Goal: Task Accomplishment & Management: Manage account settings

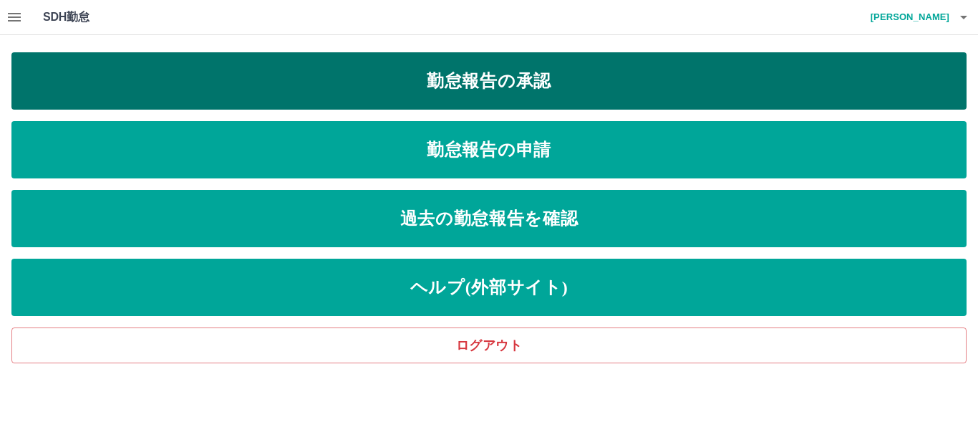
click at [404, 84] on link "勤怠報告の承認" at bounding box center [488, 80] width 955 height 57
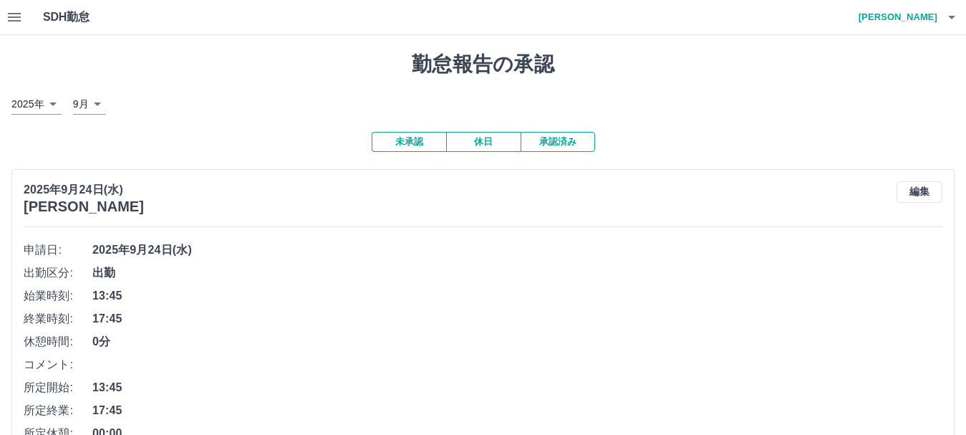
click at [10, 19] on icon "button" at bounding box center [14, 17] width 17 height 17
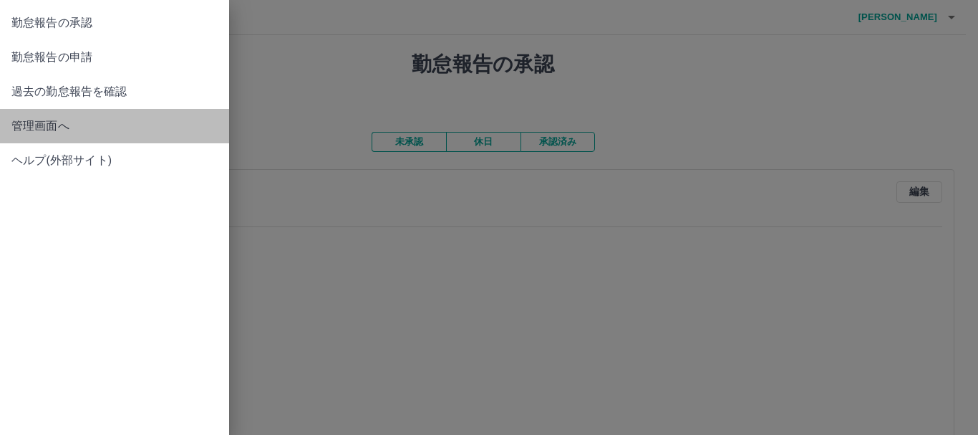
click at [20, 126] on span "管理画面へ" at bounding box center [114, 125] width 206 height 17
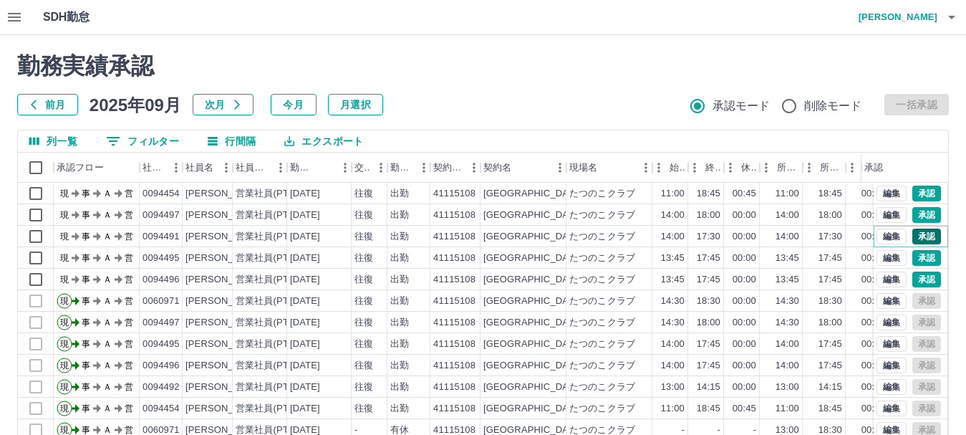
click at [917, 236] on button "承認" at bounding box center [926, 236] width 29 height 16
click at [913, 260] on button "承認" at bounding box center [926, 258] width 29 height 16
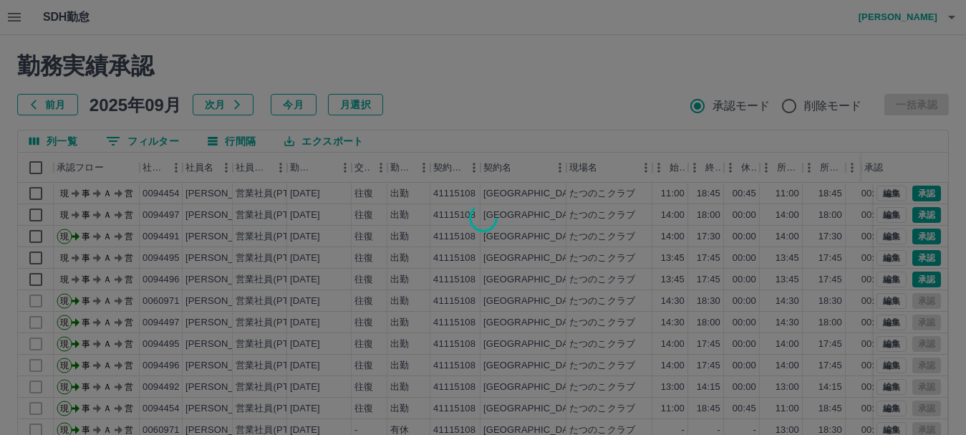
click at [916, 278] on div at bounding box center [483, 217] width 966 height 435
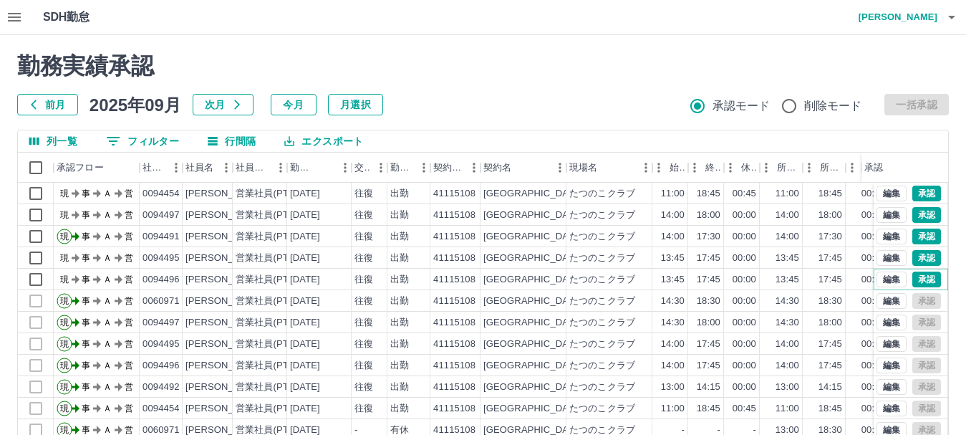
click at [916, 278] on button "承認" at bounding box center [926, 279] width 29 height 16
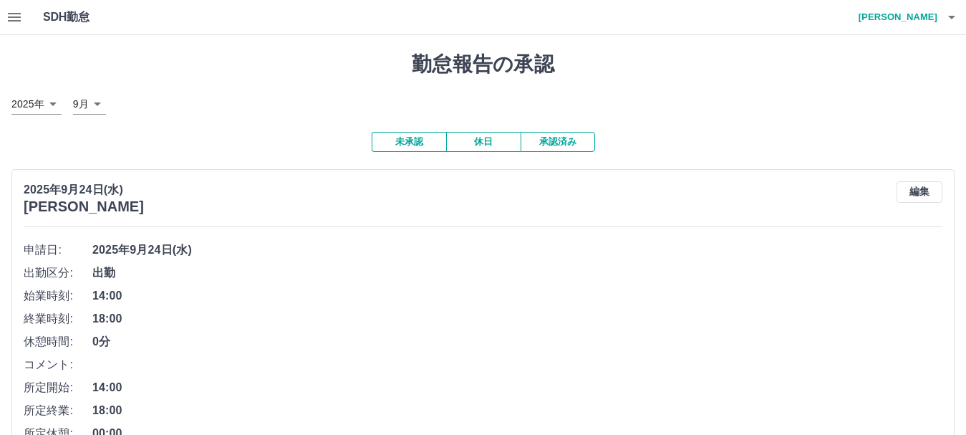
click at [481, 141] on button "休日" at bounding box center [483, 142] width 74 height 20
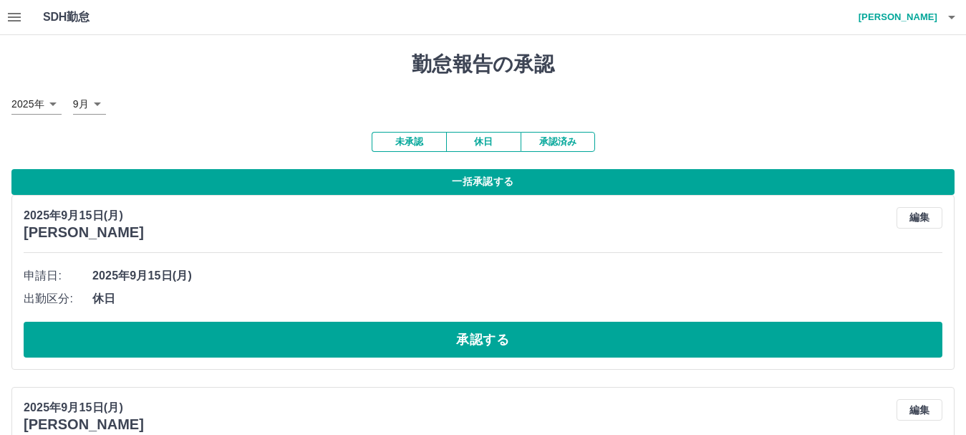
click at [484, 185] on button "一括承認する" at bounding box center [482, 182] width 943 height 26
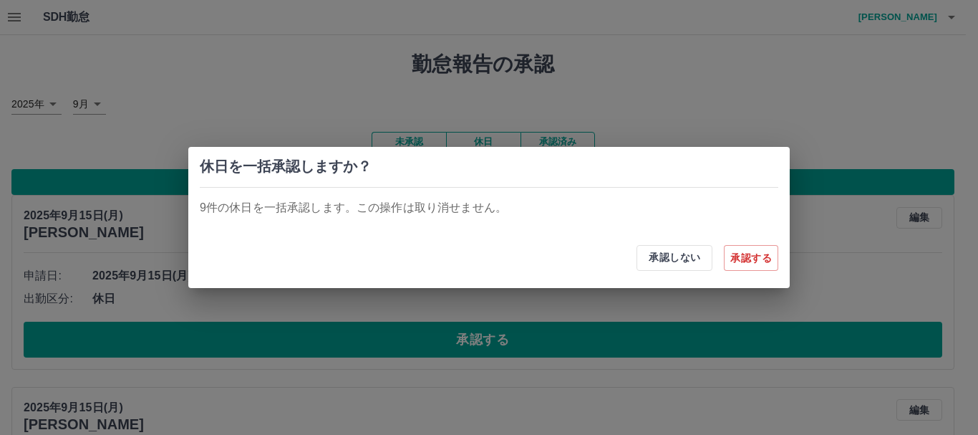
drag, startPoint x: 748, startPoint y: 256, endPoint x: 654, endPoint y: 241, distance: 95.1
click at [747, 256] on button "承認する" at bounding box center [751, 258] width 54 height 26
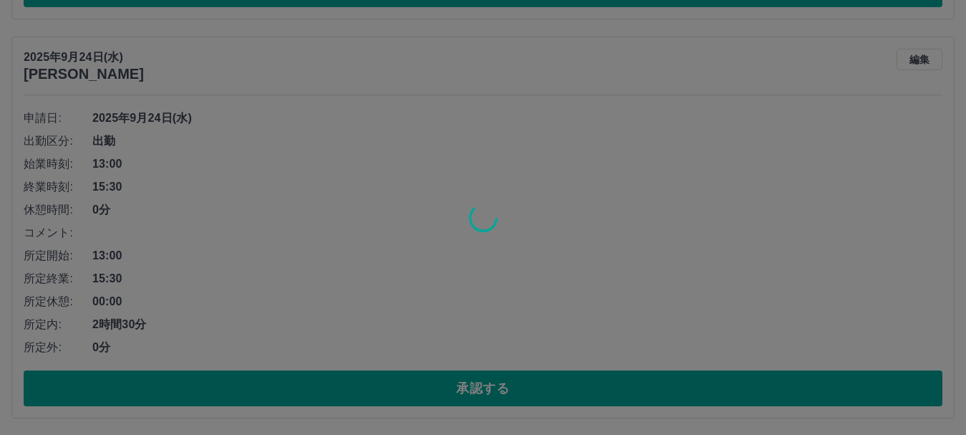
scroll to position [1002, 0]
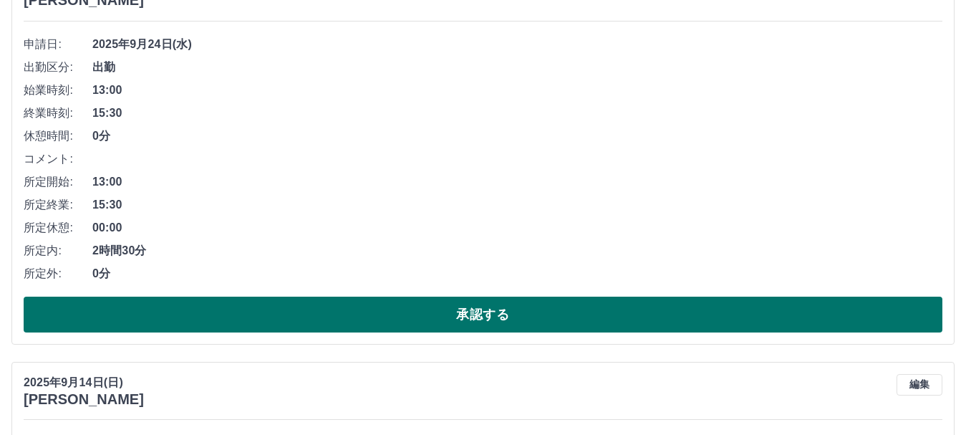
click at [393, 309] on button "承認する" at bounding box center [483, 314] width 918 height 36
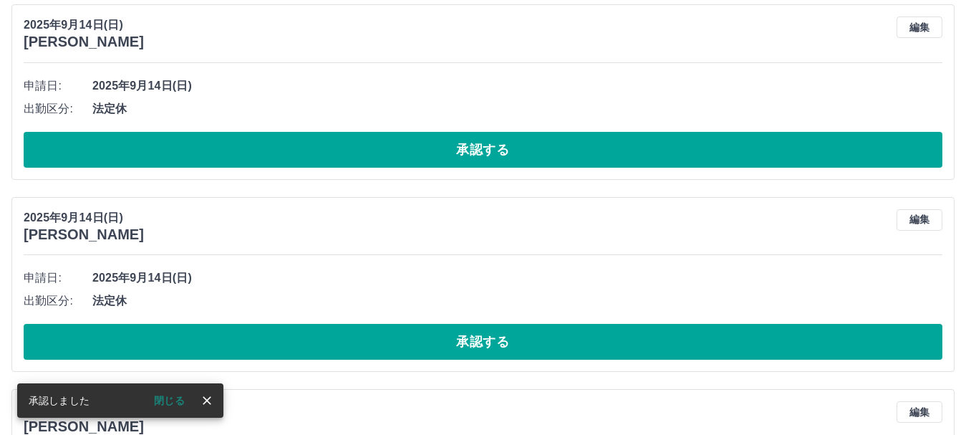
scroll to position [961, 0]
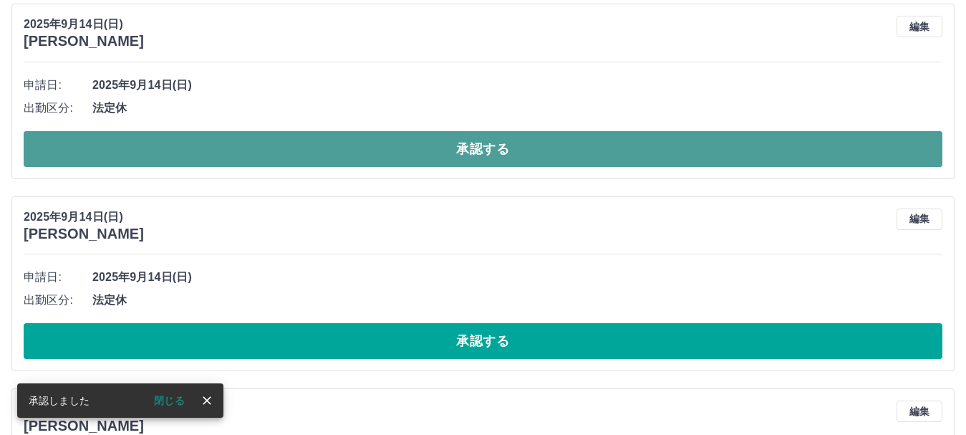
click at [286, 162] on button "承認する" at bounding box center [483, 149] width 918 height 36
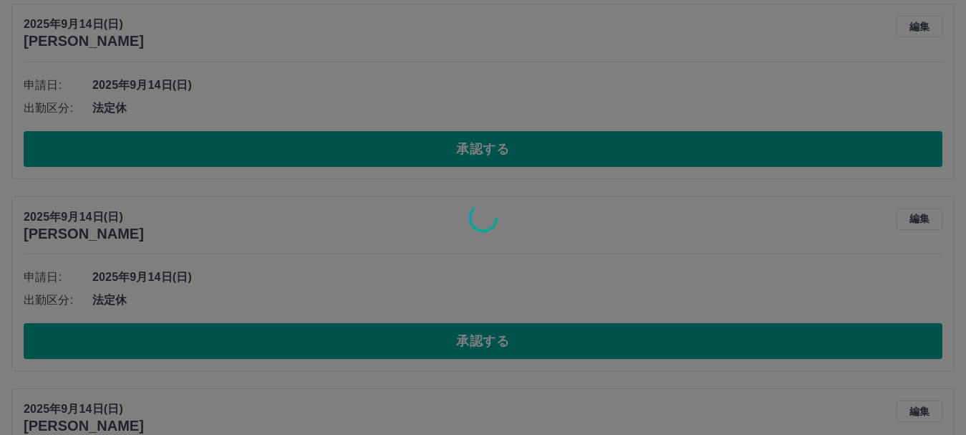
click at [327, 351] on div at bounding box center [483, 217] width 966 height 435
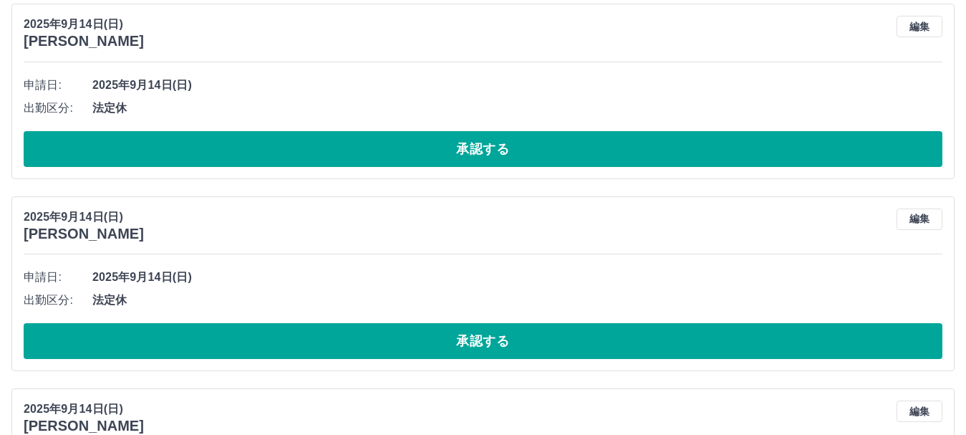
click at [327, 351] on button "承認する" at bounding box center [483, 341] width 918 height 36
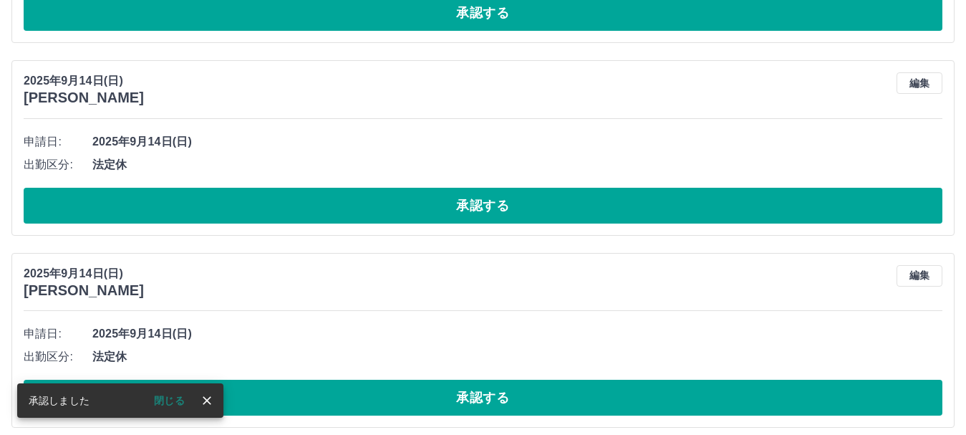
scroll to position [912, 0]
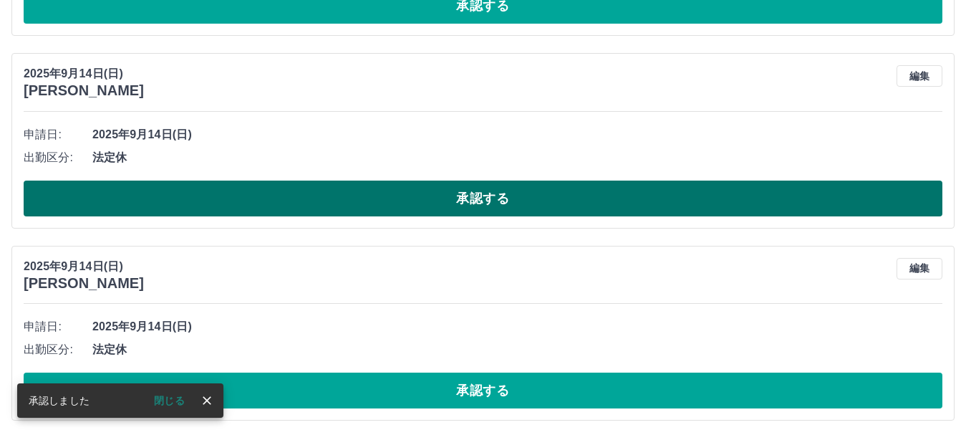
click at [315, 208] on button "承認する" at bounding box center [483, 198] width 918 height 36
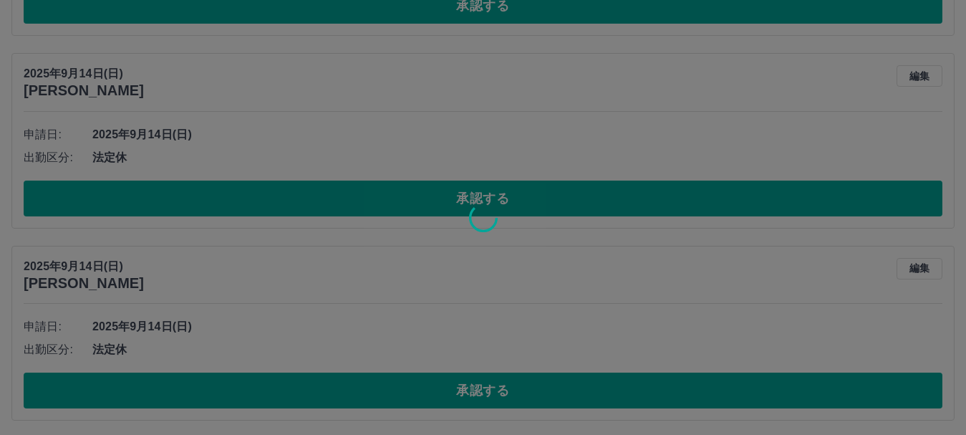
click at [359, 399] on div at bounding box center [483, 217] width 966 height 435
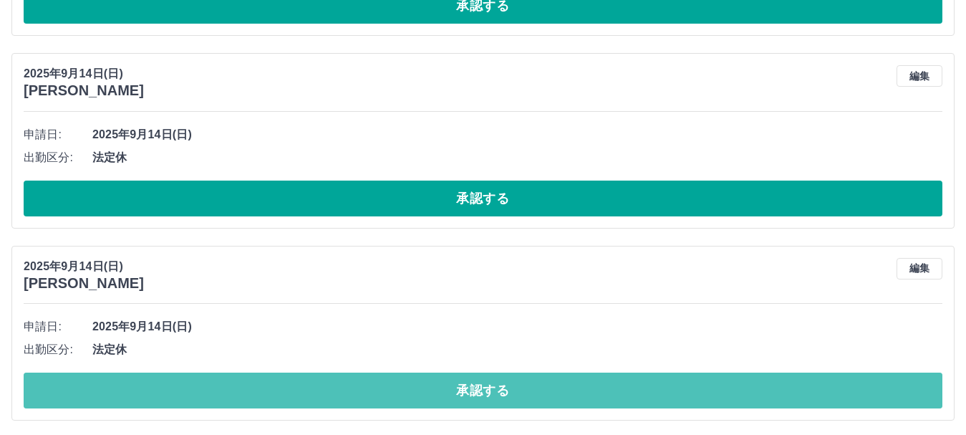
click at [359, 399] on button "承認する" at bounding box center [483, 390] width 918 height 36
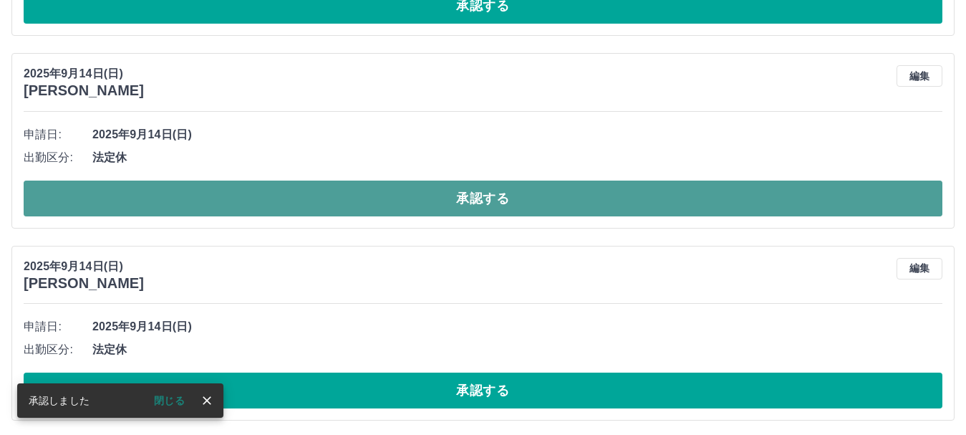
click at [326, 213] on button "承認する" at bounding box center [483, 198] width 918 height 36
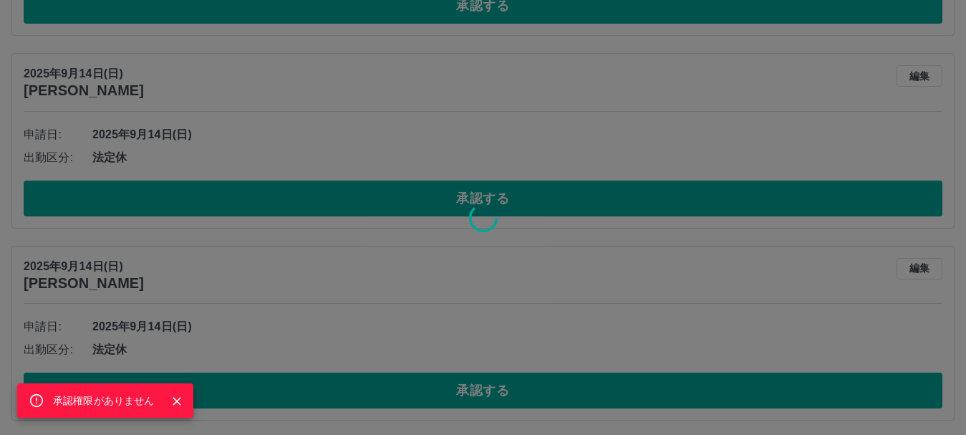
click at [362, 393] on div "承認権限がありません" at bounding box center [483, 217] width 966 height 435
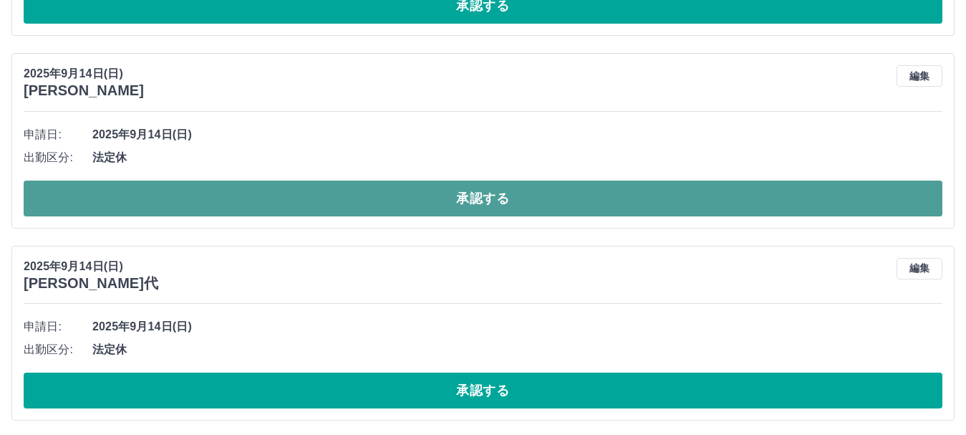
click at [305, 198] on button "承認する" at bounding box center [483, 198] width 918 height 36
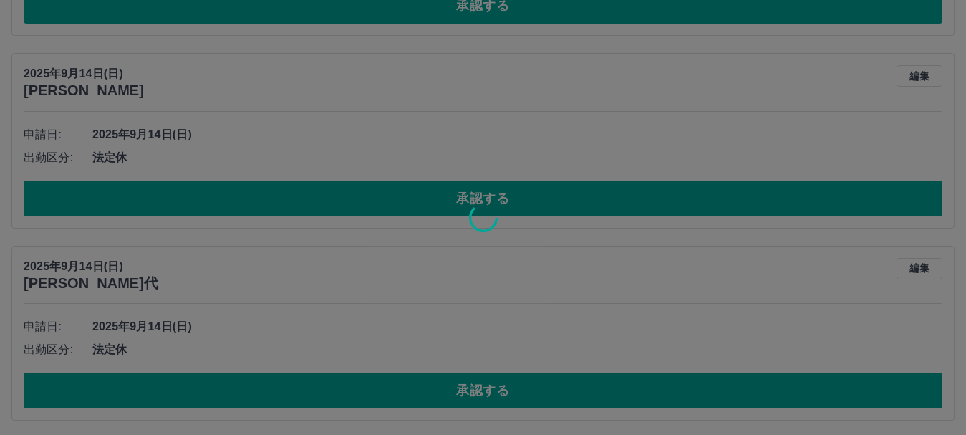
click at [354, 398] on div at bounding box center [483, 217] width 966 height 435
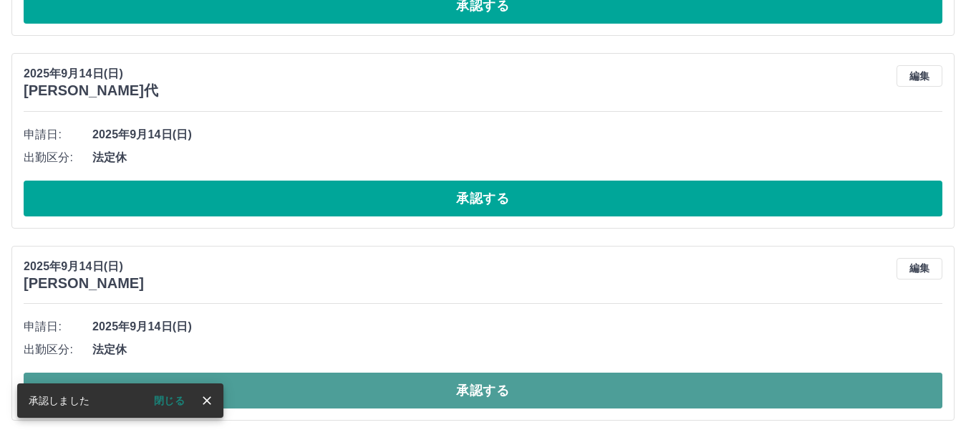
click at [373, 394] on button "承認する" at bounding box center [483, 390] width 918 height 36
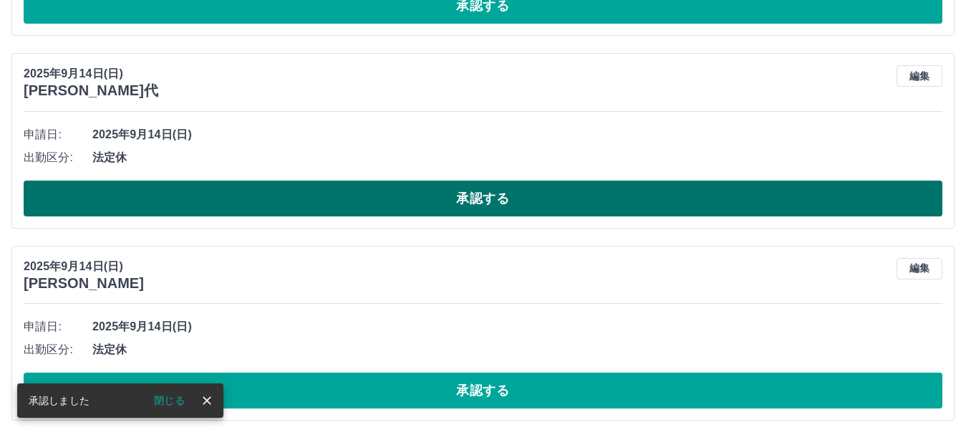
click at [346, 200] on button "承認する" at bounding box center [483, 198] width 918 height 36
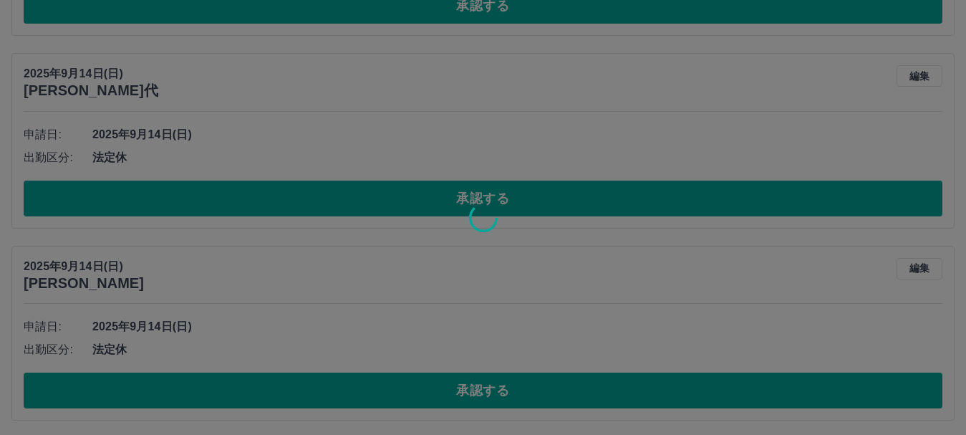
click at [334, 399] on div at bounding box center [483, 217] width 966 height 435
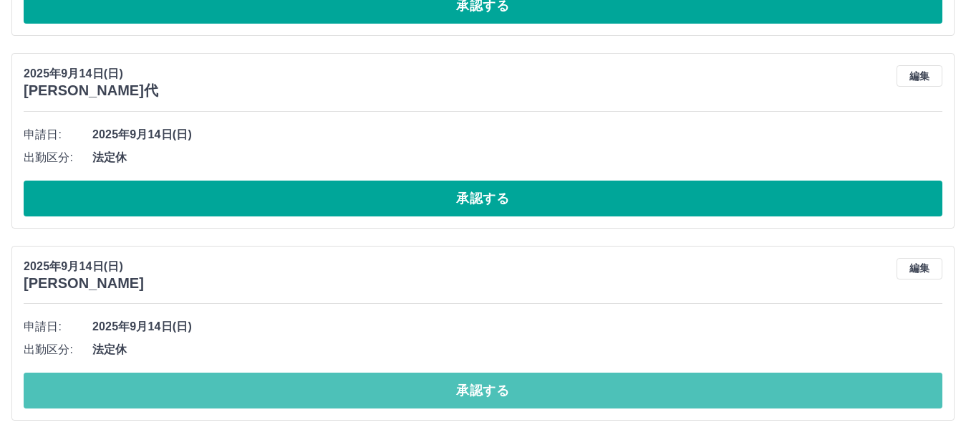
click at [334, 399] on button "承認する" at bounding box center [483, 390] width 918 height 36
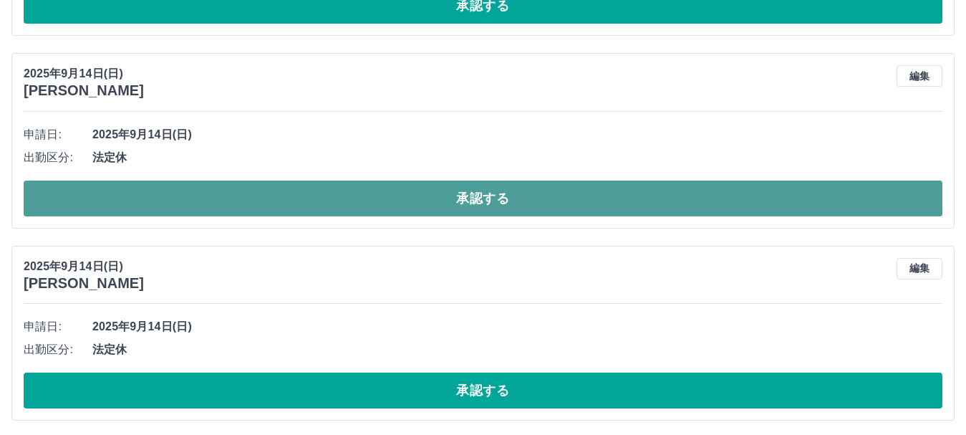
click at [481, 195] on button "承認する" at bounding box center [483, 198] width 918 height 36
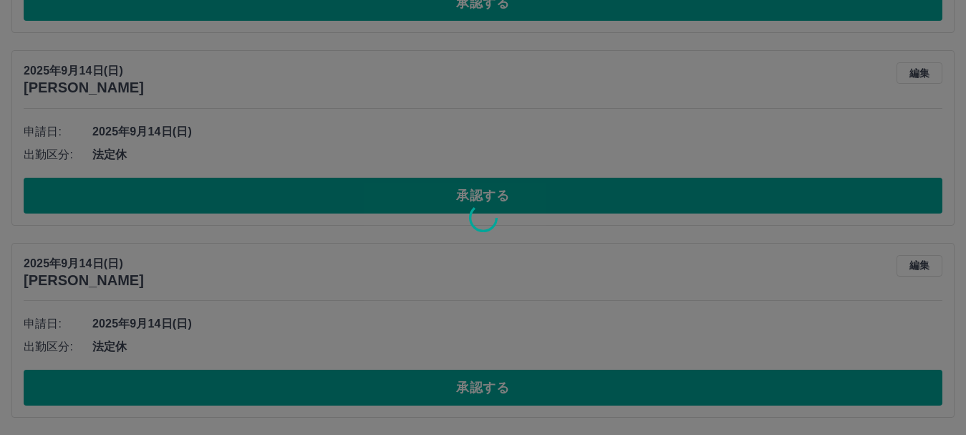
scroll to position [916, 0]
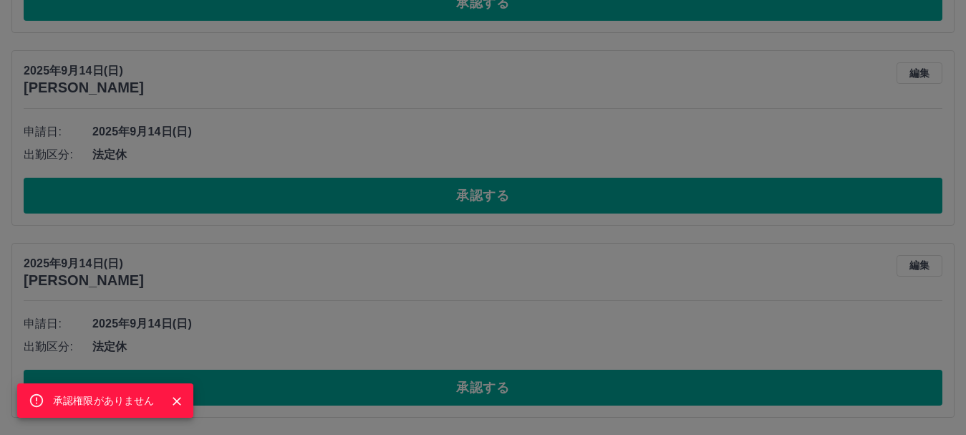
click at [481, 385] on div "承認権限がありません" at bounding box center [483, 217] width 966 height 435
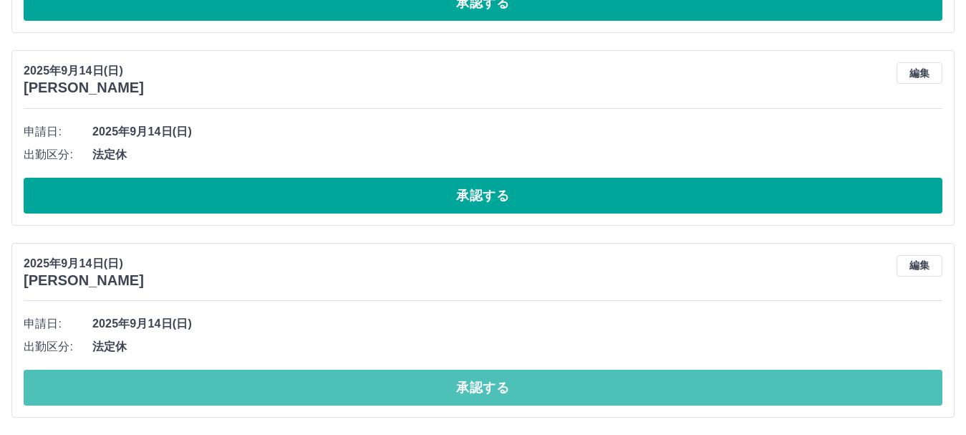
click at [481, 385] on button "承認する" at bounding box center [483, 387] width 918 height 36
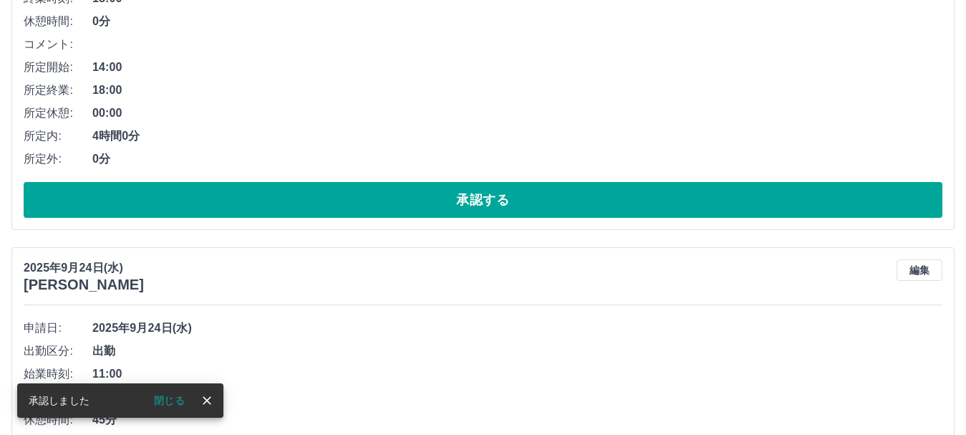
scroll to position [358, 0]
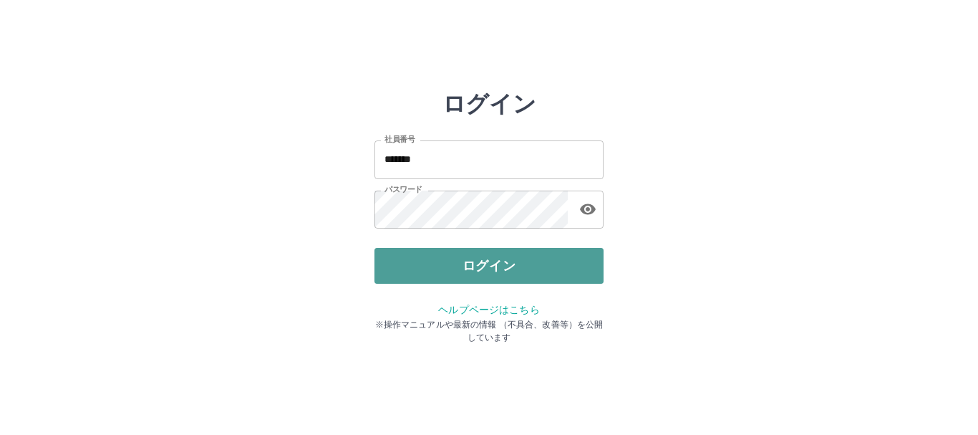
click at [452, 273] on button "ログイン" at bounding box center [488, 266] width 229 height 36
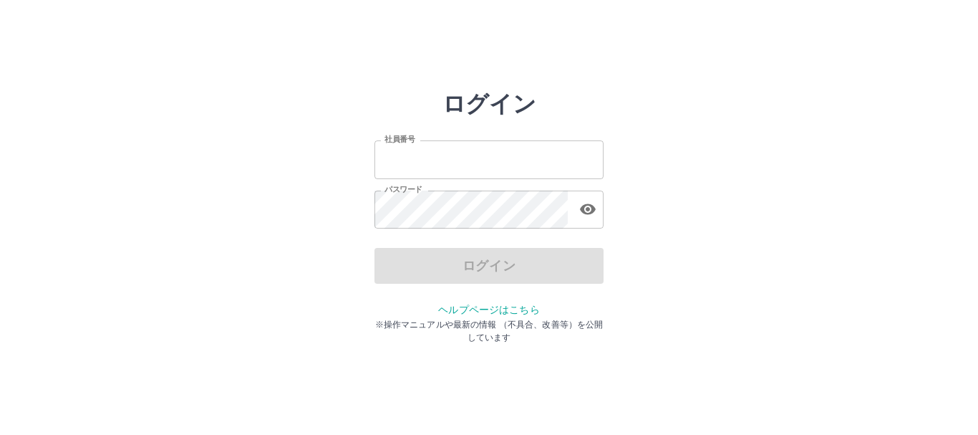
type input "*******"
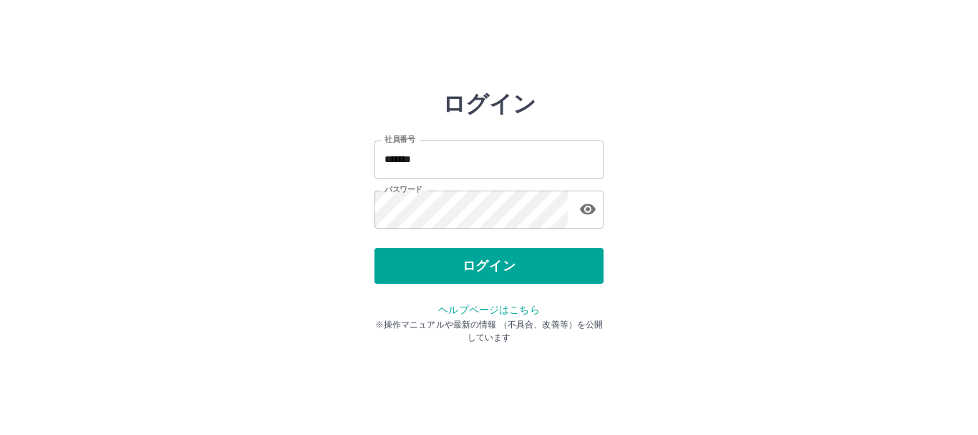
click at [407, 280] on div "ログイン" at bounding box center [488, 266] width 229 height 36
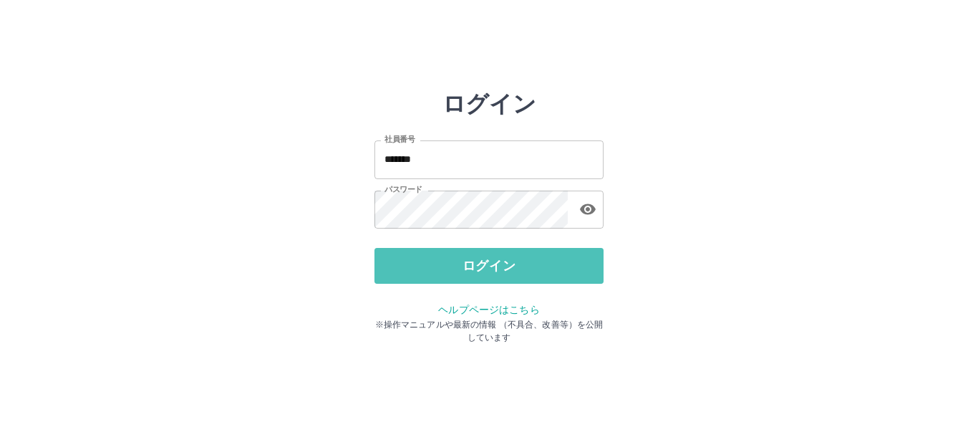
click at [407, 280] on button "ログイン" at bounding box center [488, 266] width 229 height 36
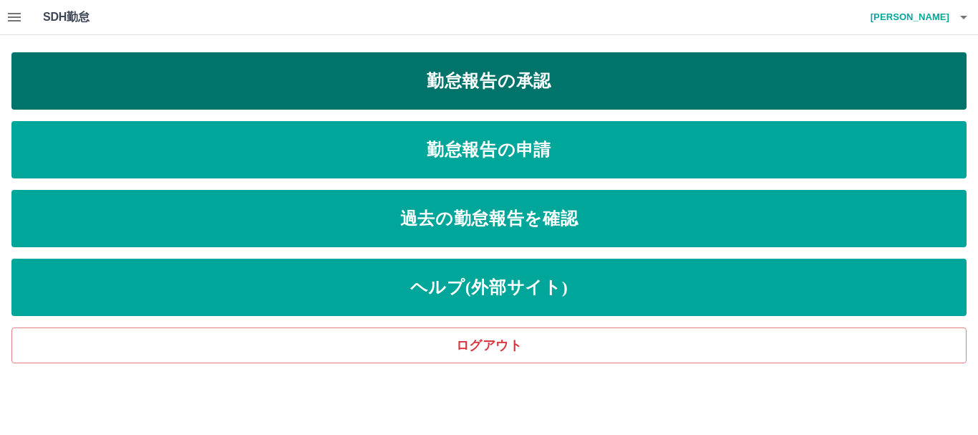
click at [292, 83] on link "勤怠報告の承認" at bounding box center [488, 80] width 955 height 57
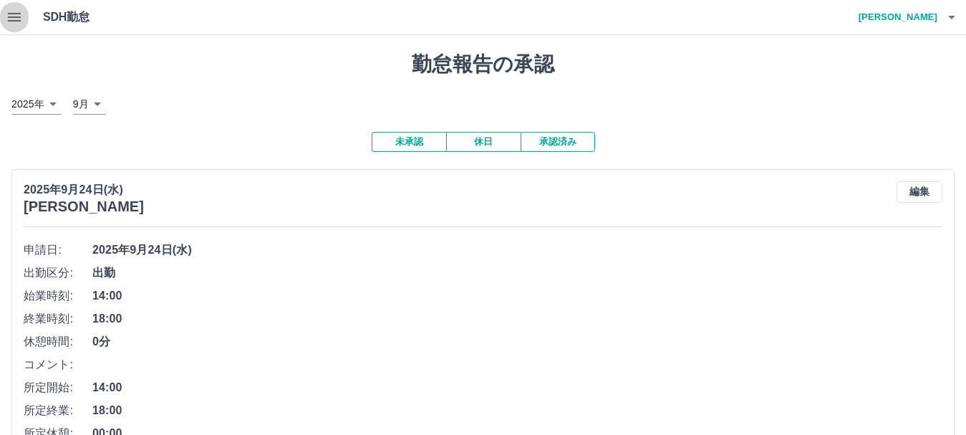
click at [21, 20] on icon "button" at bounding box center [14, 17] width 17 height 17
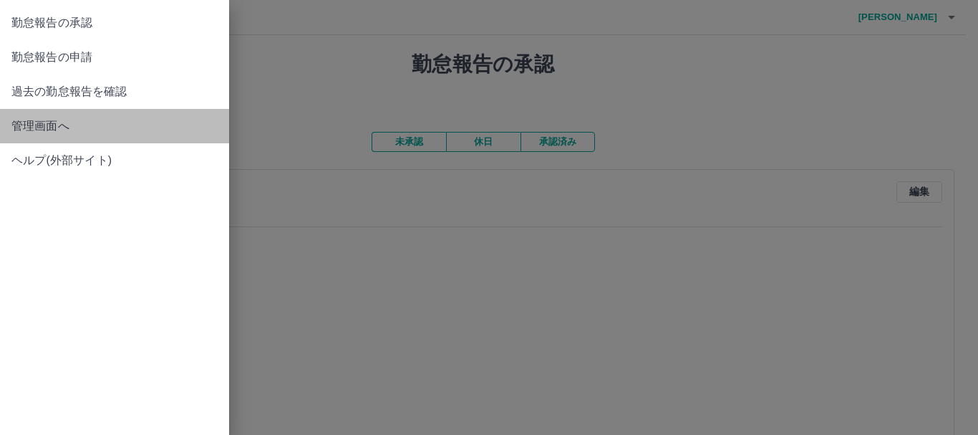
click at [51, 130] on span "管理画面へ" at bounding box center [114, 125] width 206 height 17
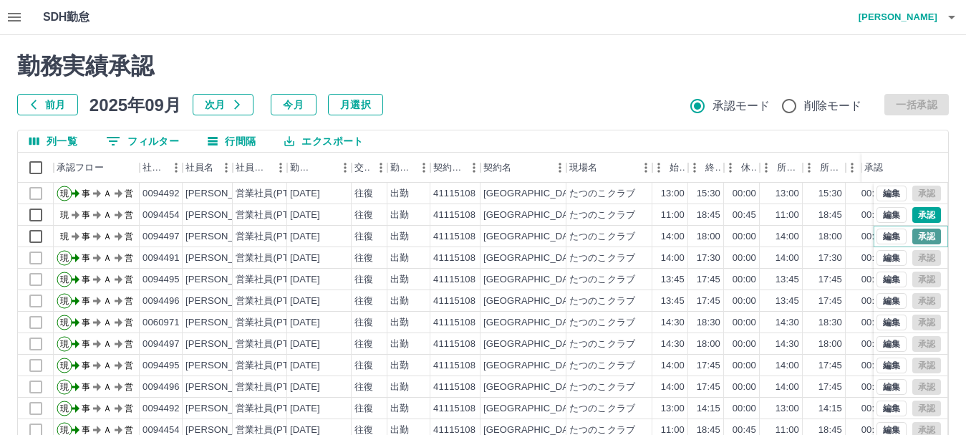
click at [917, 241] on button "承認" at bounding box center [926, 236] width 29 height 16
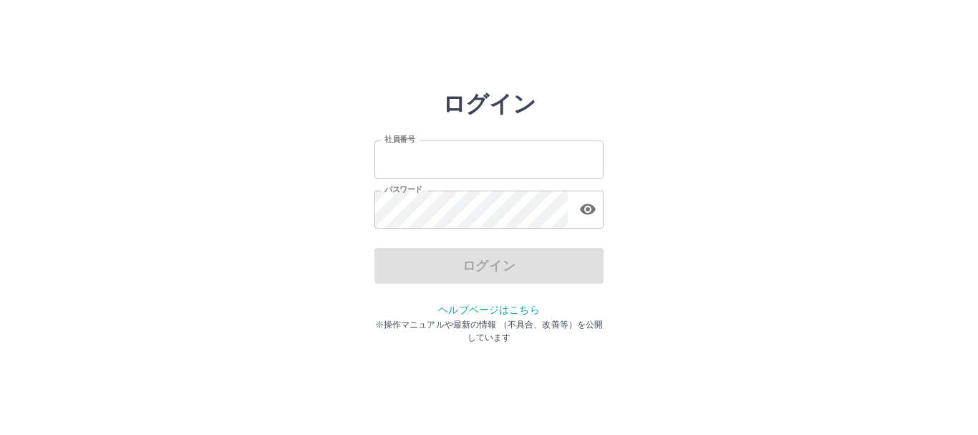
type input "*******"
click at [412, 276] on div "ログイン" at bounding box center [488, 266] width 229 height 36
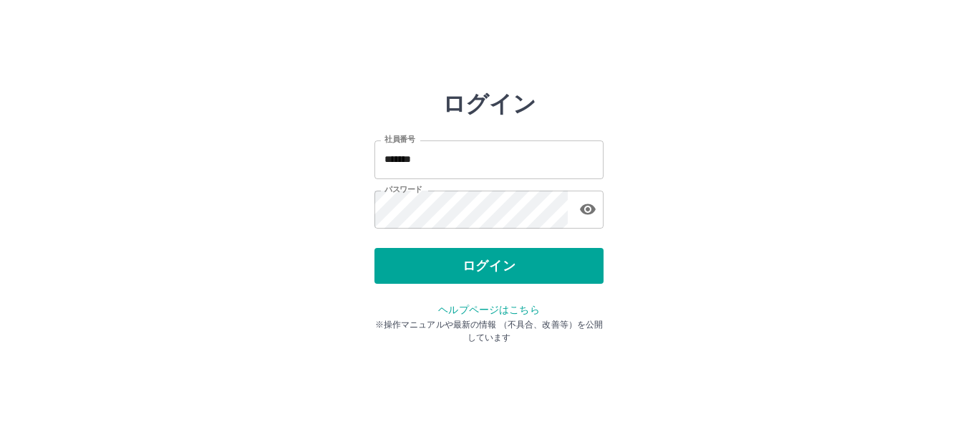
click at [412, 276] on button "ログイン" at bounding box center [488, 266] width 229 height 36
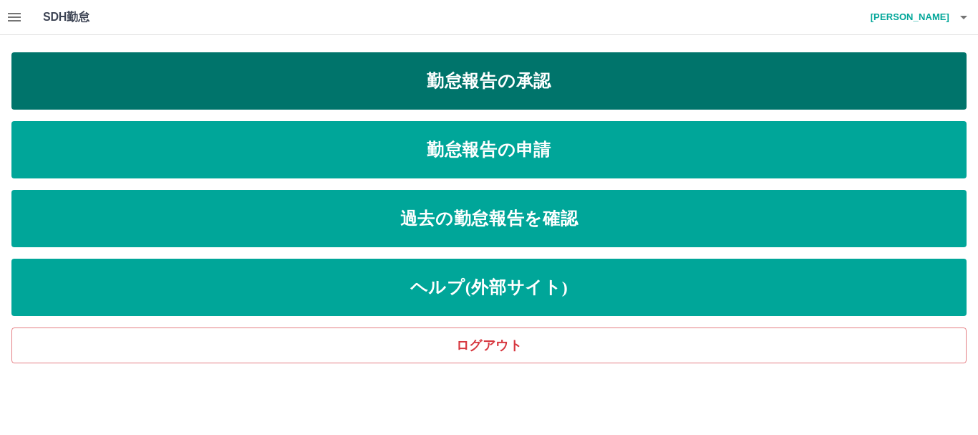
click at [117, 78] on link "勤怠報告の承認" at bounding box center [488, 80] width 955 height 57
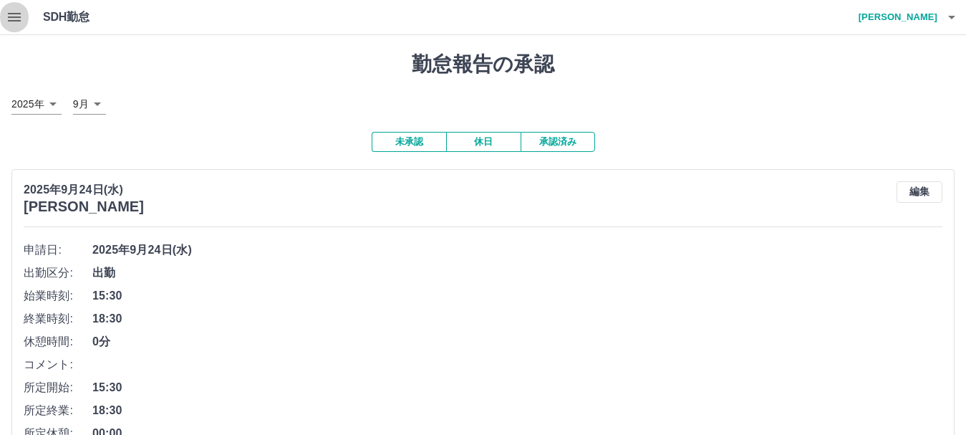
click at [15, 16] on icon "button" at bounding box center [14, 17] width 13 height 9
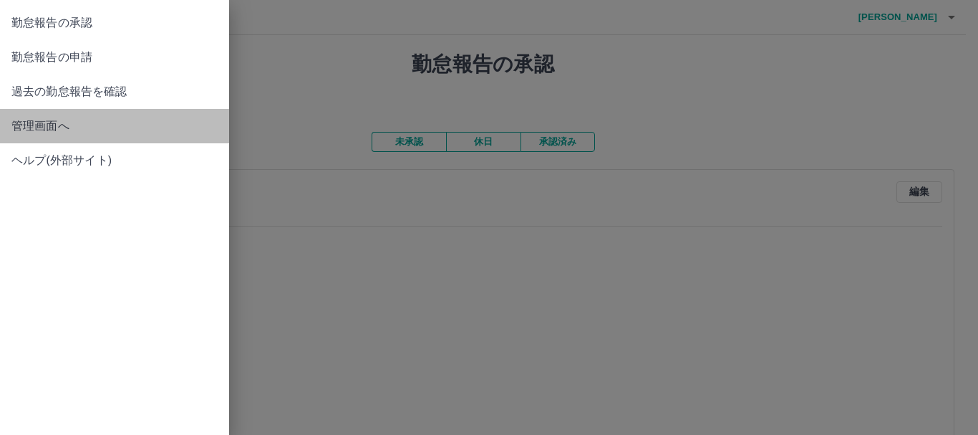
click at [37, 115] on link "管理画面へ" at bounding box center [114, 126] width 229 height 34
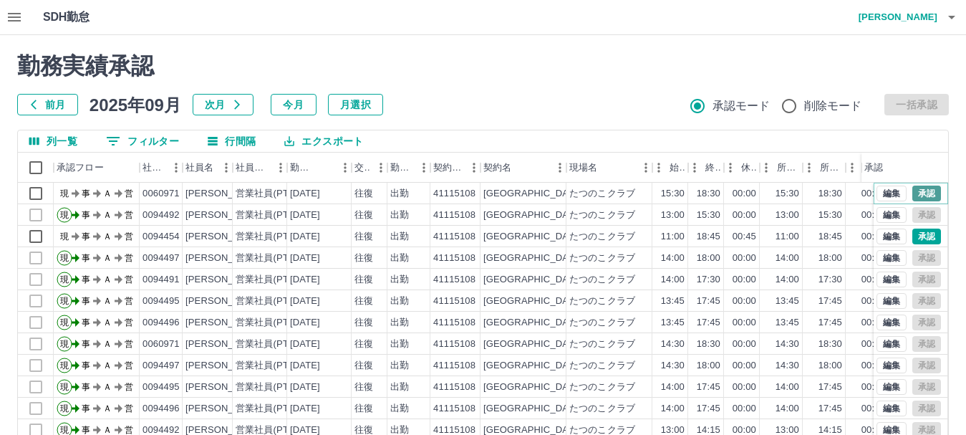
click at [918, 194] on button "承認" at bounding box center [926, 193] width 29 height 16
drag, startPoint x: 914, startPoint y: 242, endPoint x: 909, endPoint y: 8, distance: 234.1
click at [913, 242] on button "承認" at bounding box center [926, 236] width 29 height 16
